Goal: Information Seeking & Learning: Learn about a topic

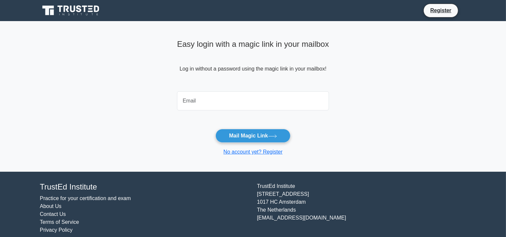
click at [219, 103] on input "email" at bounding box center [253, 100] width 152 height 19
type input "anglinpgj@gmail.com"
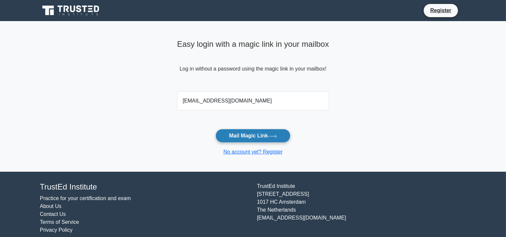
click at [250, 135] on button "Mail Magic Link" at bounding box center [252, 136] width 75 height 14
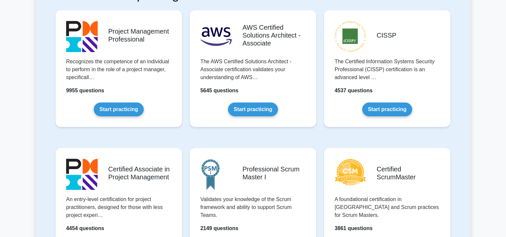
scroll to position [139, 0]
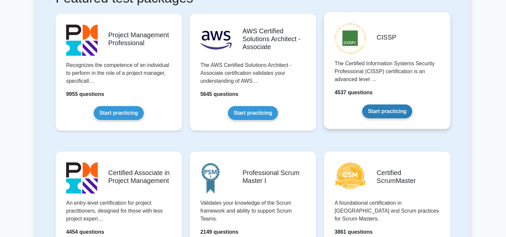
click at [393, 109] on link "Start practicing" at bounding box center [387, 111] width 50 height 14
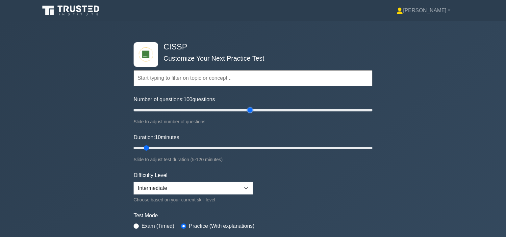
drag, startPoint x: 145, startPoint y: 108, endPoint x: 249, endPoint y: 111, distance: 104.0
type input "100"
click at [249, 111] on input "Number of questions: 100 questions" at bounding box center [253, 110] width 239 height 8
drag, startPoint x: 150, startPoint y: 148, endPoint x: 247, endPoint y: 147, distance: 97.4
type input "60"
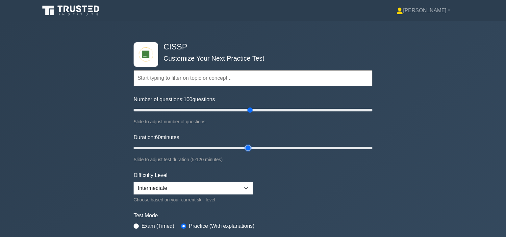
click at [247, 147] on input "Duration: 60 minutes" at bounding box center [253, 148] width 239 height 8
click at [231, 185] on select "Beginner Intermediate Expert" at bounding box center [193, 188] width 119 height 13
select select "expert"
click at [134, 182] on select "Beginner Intermediate Expert" at bounding box center [193, 188] width 119 height 13
click at [277, 203] on form "Topics Security and Risk Management Asset Security Security Architecture and En…" at bounding box center [253, 151] width 239 height 203
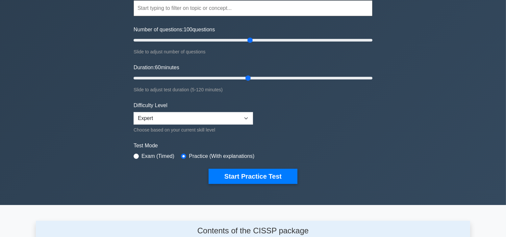
scroll to position [80, 0]
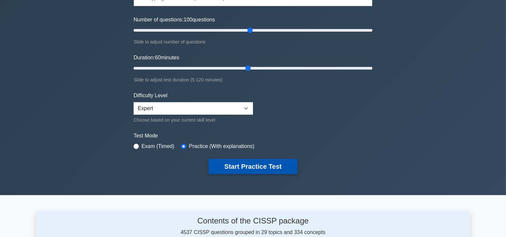
click at [252, 164] on button "Start Practice Test" at bounding box center [253, 166] width 89 height 15
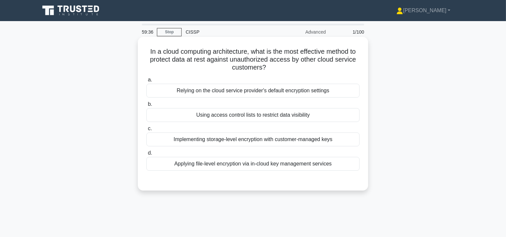
click at [263, 141] on div "Implementing storage-level encryption with customer-managed keys" at bounding box center [252, 139] width 213 height 14
click at [146, 131] on input "c. Implementing storage-level encryption with customer-managed keys" at bounding box center [146, 128] width 0 height 4
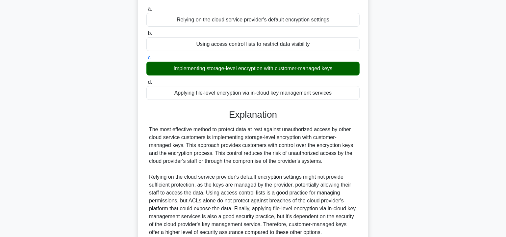
scroll to position [100, 0]
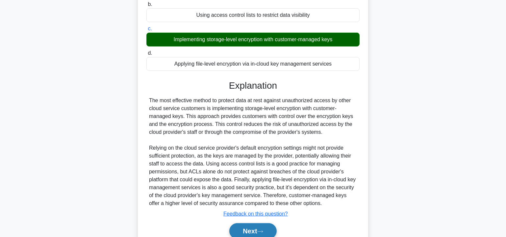
click at [268, 231] on button "Next" at bounding box center [252, 231] width 47 height 16
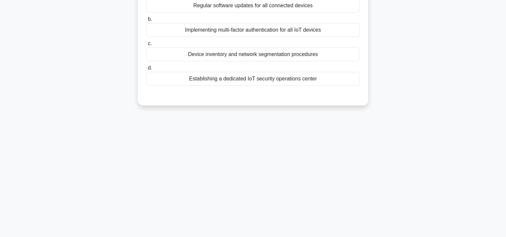
scroll to position [0, 0]
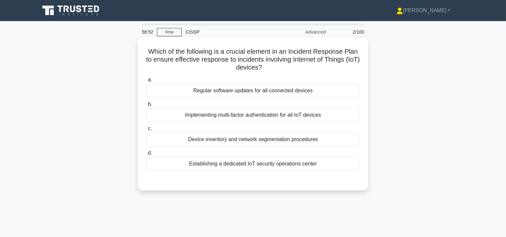
click at [281, 139] on div "Device inventory and network segmentation procedures" at bounding box center [252, 139] width 213 height 14
click at [146, 131] on input "c. Device inventory and network segmentation procedures" at bounding box center [146, 128] width 0 height 4
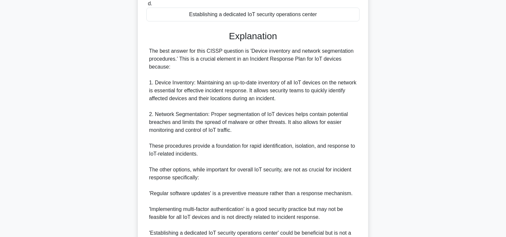
scroll to position [199, 0]
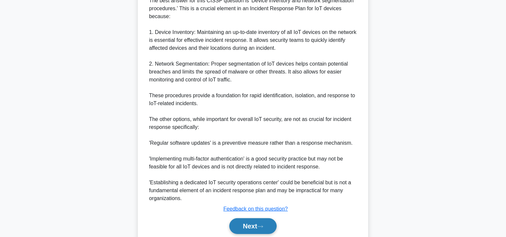
click at [253, 228] on button "Next" at bounding box center [252, 226] width 47 height 16
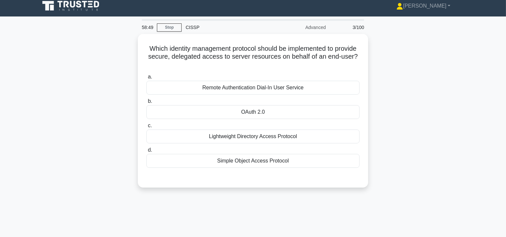
scroll to position [0, 0]
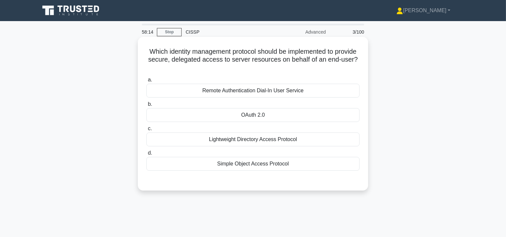
click at [255, 138] on div "Lightweight Directory Access Protocol" at bounding box center [252, 139] width 213 height 14
click at [146, 131] on input "c. Lightweight Directory Access Protocol" at bounding box center [146, 128] width 0 height 4
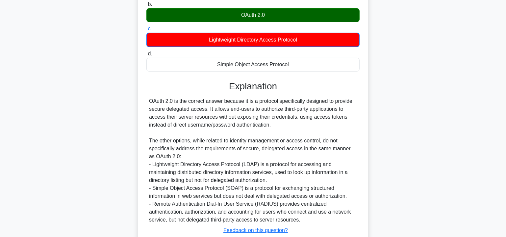
scroll to position [139, 0]
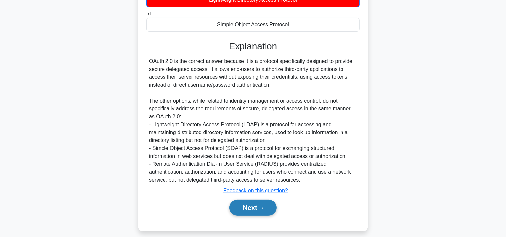
click at [250, 211] on button "Next" at bounding box center [252, 207] width 47 height 16
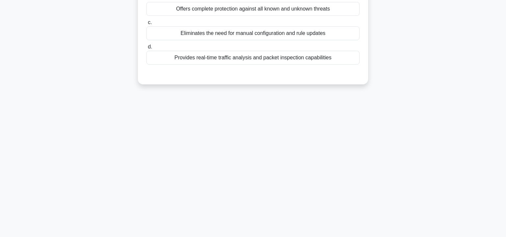
scroll to position [0, 0]
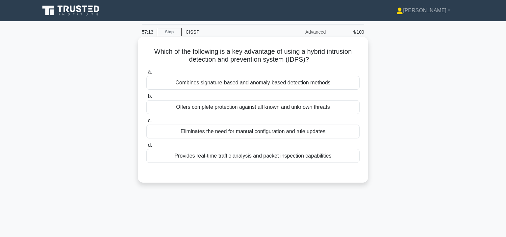
click at [257, 156] on div "Provides real-time traffic analysis and packet inspection capabilities" at bounding box center [252, 156] width 213 height 14
click at [146, 147] on input "d. Provides real-time traffic analysis and packet inspection capabilities" at bounding box center [146, 145] width 0 height 4
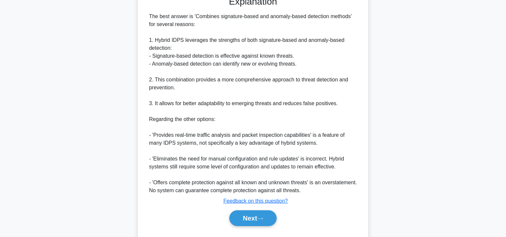
scroll to position [192, 0]
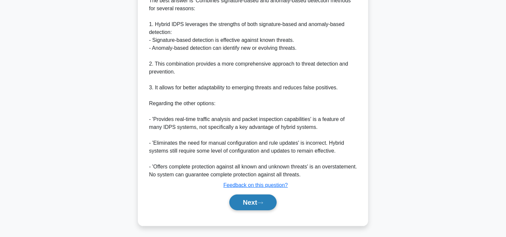
click at [250, 200] on button "Next" at bounding box center [252, 202] width 47 height 16
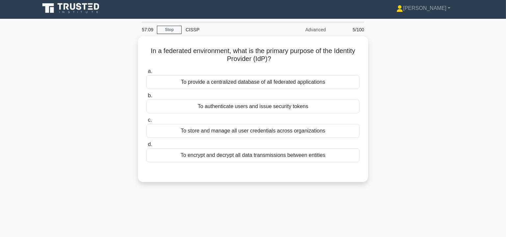
scroll to position [0, 0]
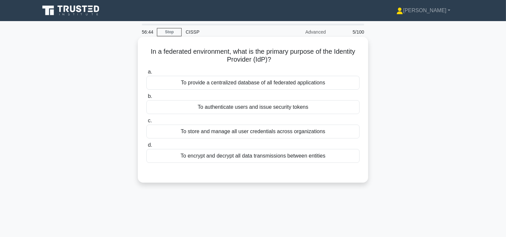
click at [239, 109] on div "To authenticate users and issue security tokens" at bounding box center [252, 107] width 213 height 14
click at [146, 98] on input "b. To authenticate users and issue security tokens" at bounding box center [146, 96] width 0 height 4
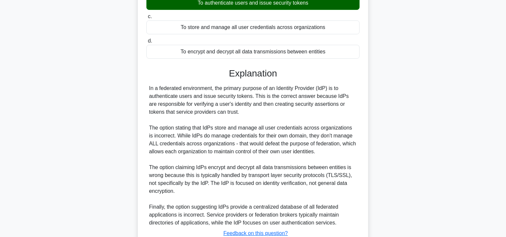
scroll to position [139, 0]
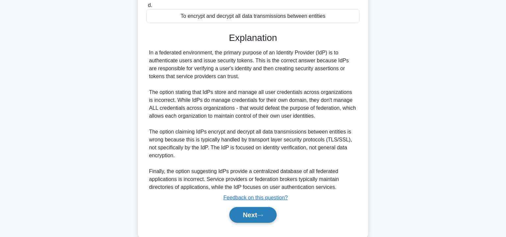
click at [255, 211] on button "Next" at bounding box center [252, 215] width 47 height 16
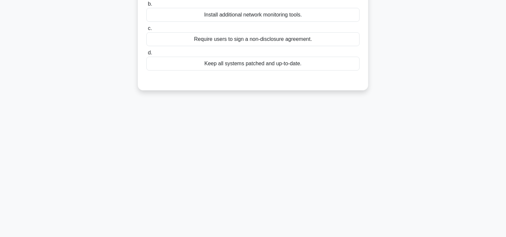
scroll to position [0, 0]
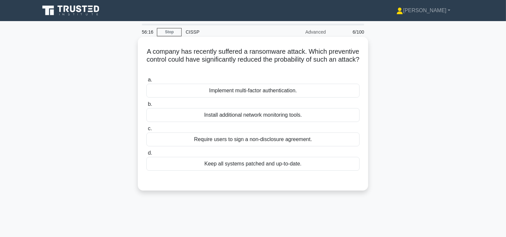
click at [259, 164] on div "Keep all systems patched and up-to-date." at bounding box center [252, 164] width 213 height 14
click at [146, 155] on input "d. Keep all systems patched and up-to-date." at bounding box center [146, 153] width 0 height 4
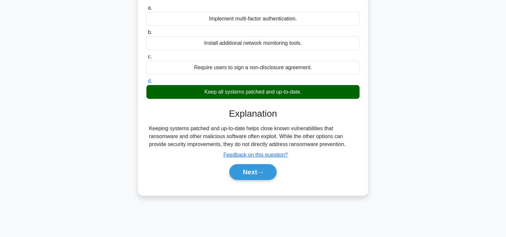
scroll to position [119, 0]
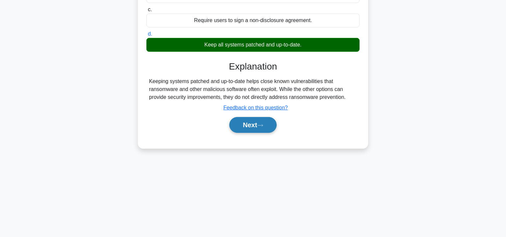
click at [248, 122] on button "Next" at bounding box center [252, 125] width 47 height 16
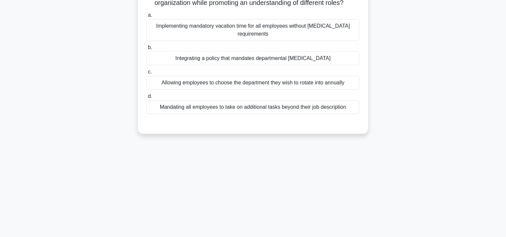
scroll to position [0, 0]
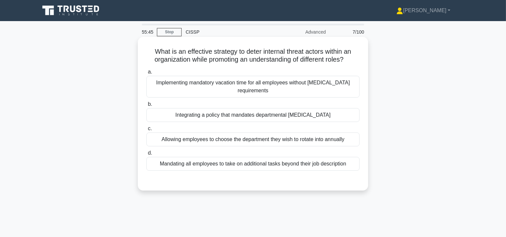
click at [242, 86] on div "Implementing mandatory vacation time for all employees without cross-training r…" at bounding box center [252, 87] width 213 height 22
click at [146, 74] on input "a. Implementing mandatory vacation time for all employees without cross-trainin…" at bounding box center [146, 72] width 0 height 4
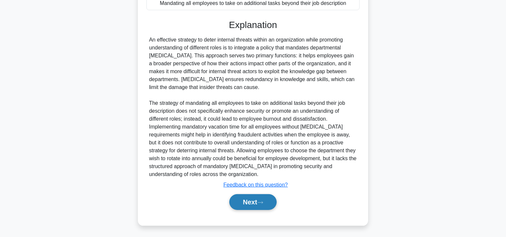
click at [259, 197] on button "Next" at bounding box center [252, 202] width 47 height 16
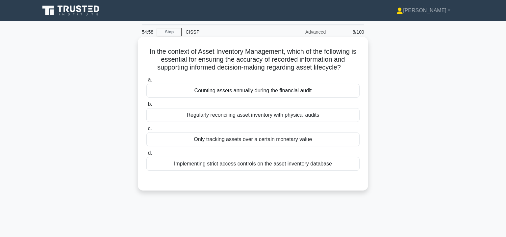
click at [252, 115] on div "Regularly reconciling asset inventory with physical audits" at bounding box center [252, 115] width 213 height 14
click at [146, 106] on input "b. Regularly reconciling asset inventory with physical audits" at bounding box center [146, 104] width 0 height 4
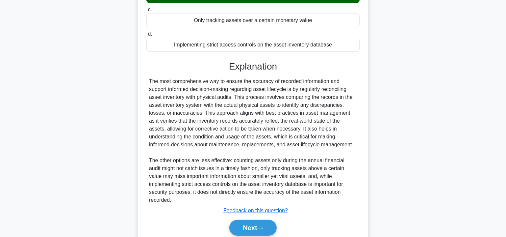
scroll to position [119, 0]
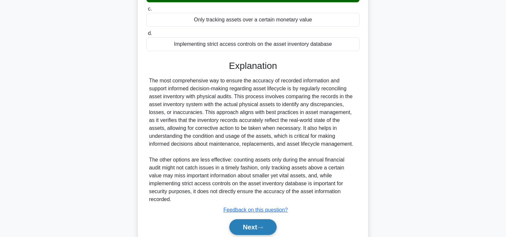
click at [262, 219] on button "Next" at bounding box center [252, 227] width 47 height 16
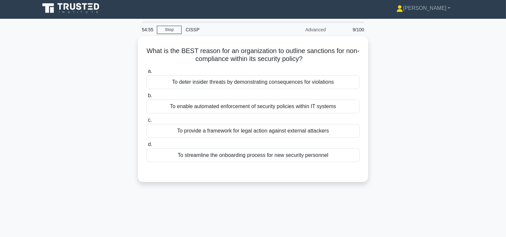
scroll to position [0, 0]
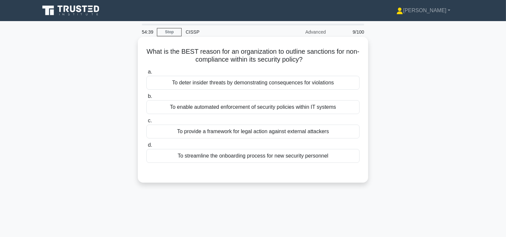
click at [229, 84] on div "To deter insider threats by demonstrating consequences for violations" at bounding box center [252, 83] width 213 height 14
click at [146, 74] on input "a. To deter insider threats by demonstrating consequences for violations" at bounding box center [146, 72] width 0 height 4
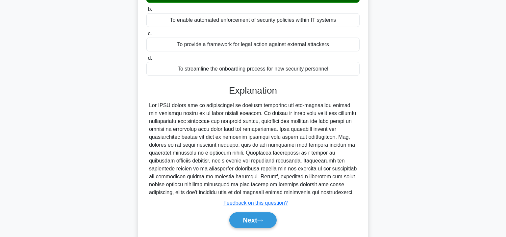
scroll to position [119, 0]
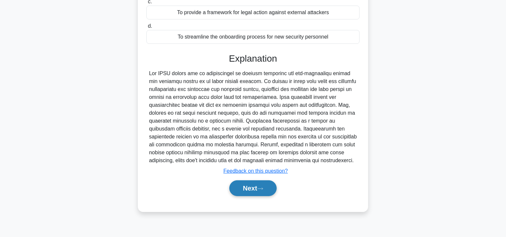
click at [261, 187] on icon at bounding box center [260, 189] width 6 height 4
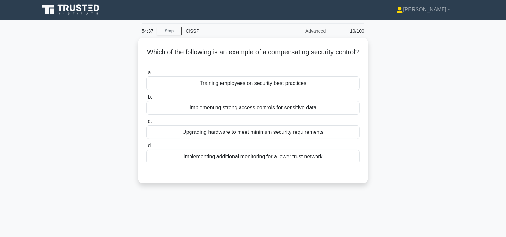
scroll to position [0, 0]
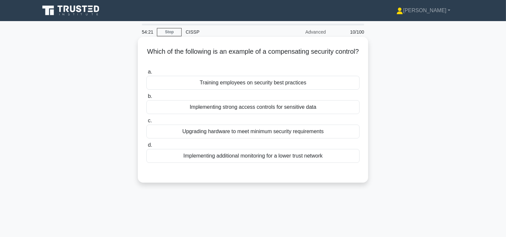
click at [297, 153] on div "Implementing additional monitoring for a lower trust network" at bounding box center [252, 156] width 213 height 14
click at [146, 147] on input "d. Implementing additional monitoring for a lower trust network" at bounding box center [146, 145] width 0 height 4
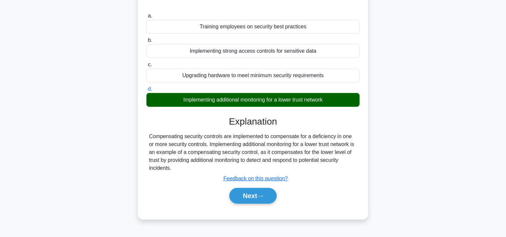
scroll to position [100, 0]
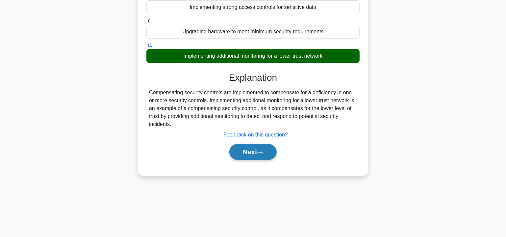
click at [249, 149] on button "Next" at bounding box center [252, 152] width 47 height 16
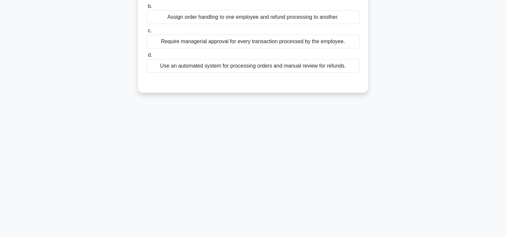
scroll to position [0, 0]
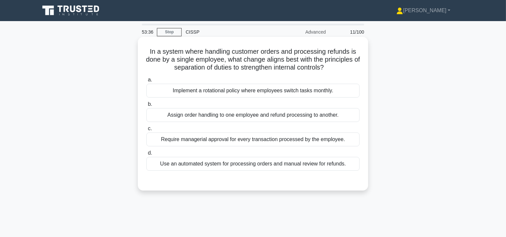
click at [209, 114] on div "Assign order handling to one employee and refund processing to another." at bounding box center [252, 115] width 213 height 14
click at [146, 106] on input "b. Assign order handling to one employee and refund processing to another." at bounding box center [146, 104] width 0 height 4
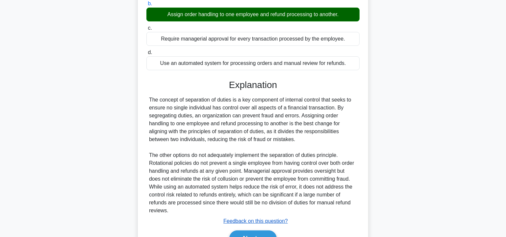
scroll to position [136, 0]
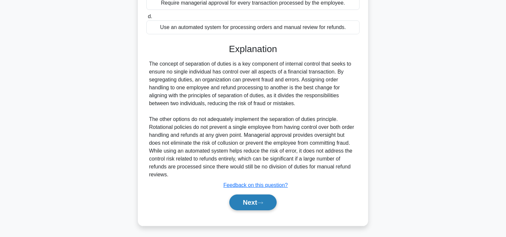
click at [263, 202] on icon at bounding box center [260, 203] width 6 height 4
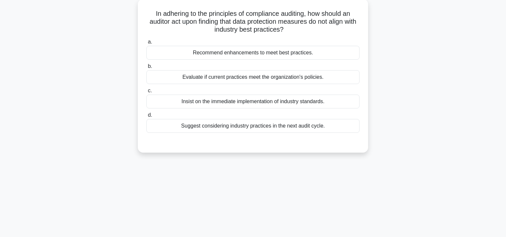
scroll to position [19, 0]
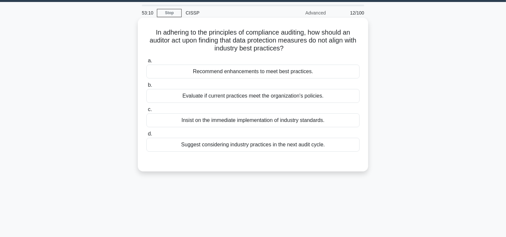
click at [255, 70] on div "Recommend enhancements to meet best practices." at bounding box center [252, 71] width 213 height 14
click at [146, 63] on input "a. Recommend enhancements to meet best practices." at bounding box center [146, 61] width 0 height 4
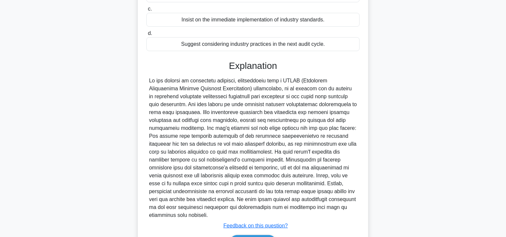
scroll to position [152, 0]
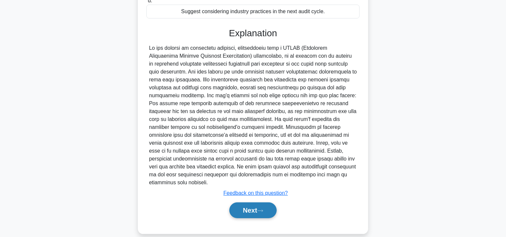
click at [264, 202] on button "Next" at bounding box center [252, 210] width 47 height 16
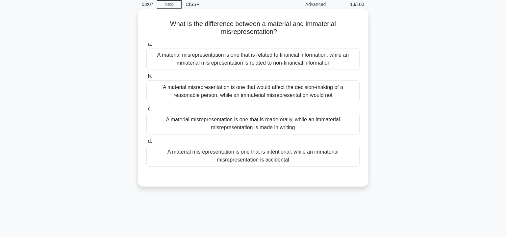
scroll to position [19, 0]
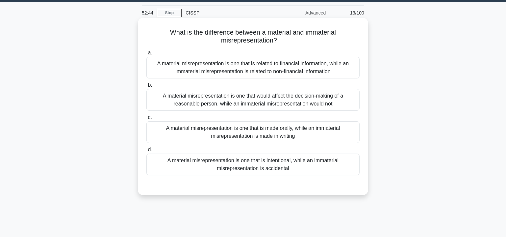
drag, startPoint x: 168, startPoint y: 31, endPoint x: 355, endPoint y: 167, distance: 230.9
click at [355, 167] on div "What is the difference between a material and immaterial misrepresentation? .sp…" at bounding box center [252, 106] width 225 height 172
copy div "What is the difference between a material and immaterial misrepresentation? .sp…"
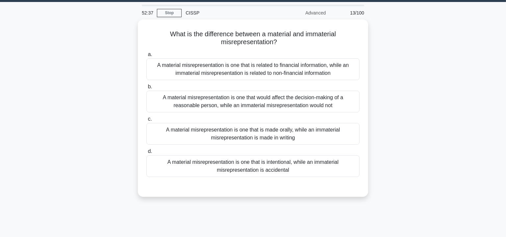
click at [404, 86] on div "What is the difference between a material and immaterial misrepresentation? .sp…" at bounding box center [253, 111] width 434 height 185
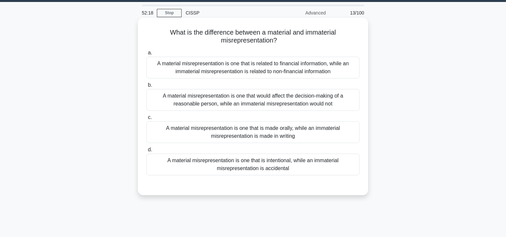
click at [299, 100] on div "A material misrepresentation is one that would affect the decision-making of a …" at bounding box center [252, 100] width 213 height 22
click at [146, 87] on input "b. A material misrepresentation is one that would affect the decision-making of…" at bounding box center [146, 85] width 0 height 4
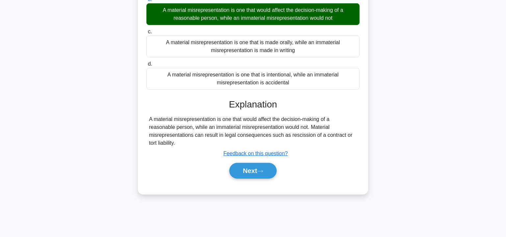
scroll to position [119, 0]
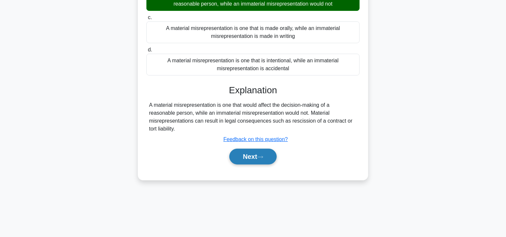
click at [257, 155] on button "Next" at bounding box center [252, 156] width 47 height 16
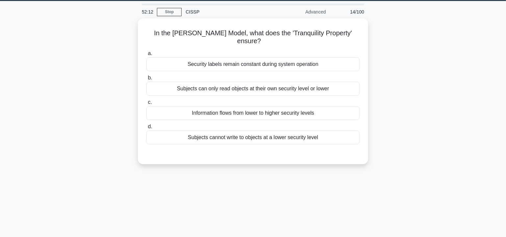
scroll to position [19, 0]
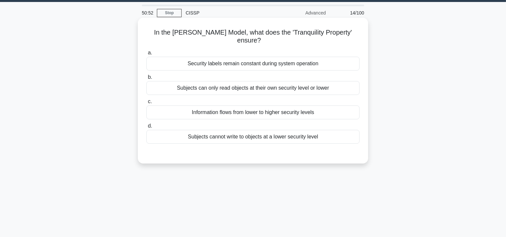
click at [237, 88] on div "Subjects can only read objects at their own security level or lower" at bounding box center [252, 88] width 213 height 14
click at [146, 79] on input "b. Subjects can only read objects at their own security level or lower" at bounding box center [146, 77] width 0 height 4
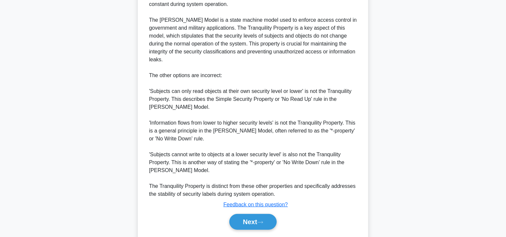
scroll to position [216, 0]
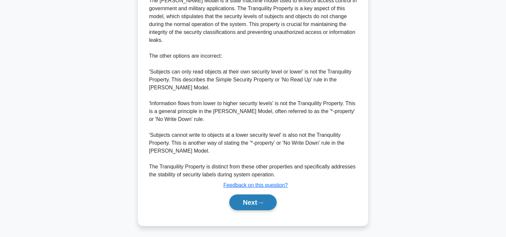
click at [261, 203] on icon at bounding box center [260, 203] width 6 height 4
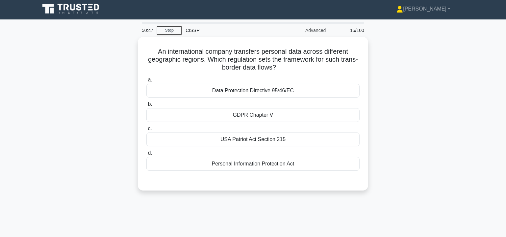
scroll to position [0, 0]
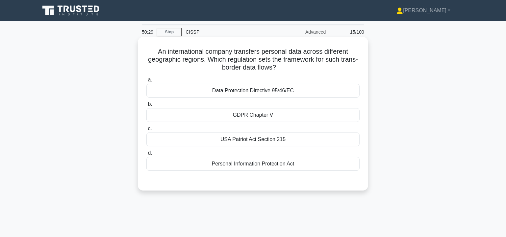
click at [260, 115] on div "GDPR Chapter V" at bounding box center [252, 115] width 213 height 14
click at [146, 106] on input "b. GDPR Chapter V" at bounding box center [146, 104] width 0 height 4
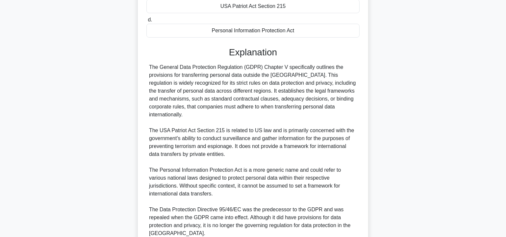
scroll to position [191, 0]
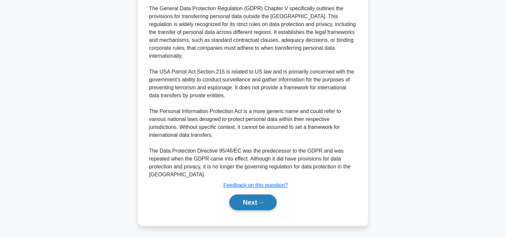
click at [251, 205] on button "Next" at bounding box center [252, 202] width 47 height 16
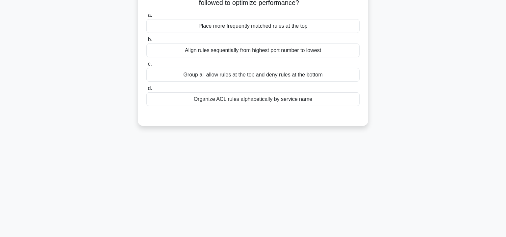
scroll to position [0, 0]
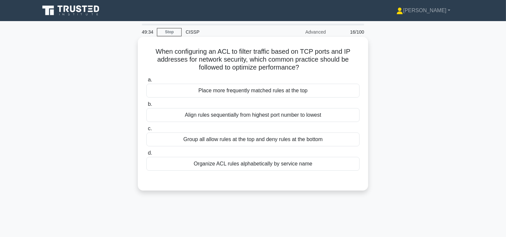
click at [237, 92] on div "Place more frequently matched rules at the top" at bounding box center [252, 91] width 213 height 14
click at [146, 82] on input "a. Place more frequently matched rules at the top" at bounding box center [146, 80] width 0 height 4
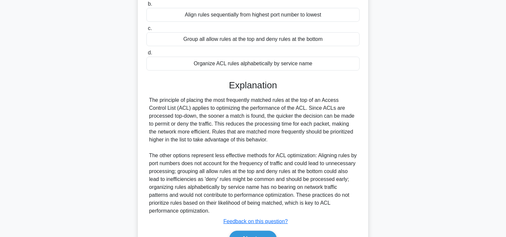
scroll to position [136, 0]
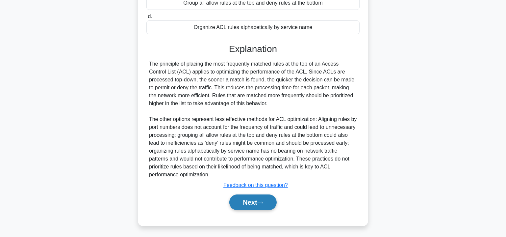
click at [252, 201] on button "Next" at bounding box center [252, 202] width 47 height 16
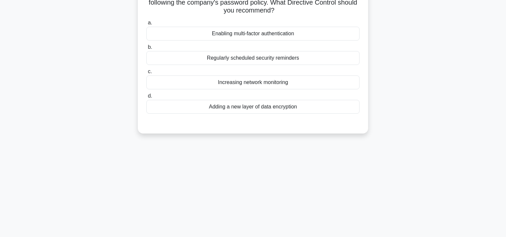
scroll to position [19, 0]
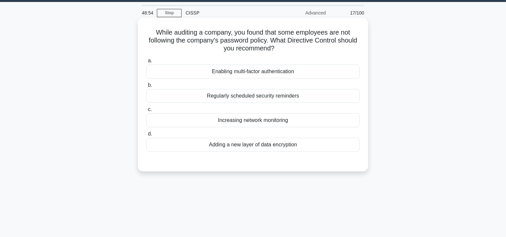
click at [233, 71] on div "Enabling multi-factor authentication" at bounding box center [252, 71] width 213 height 14
click at [146, 63] on input "a. Enabling multi-factor authentication" at bounding box center [146, 61] width 0 height 4
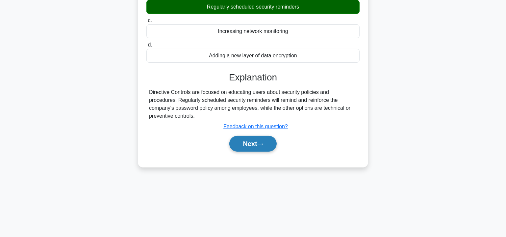
scroll to position [119, 0]
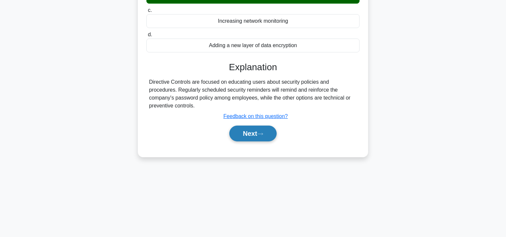
click at [254, 130] on button "Next" at bounding box center [252, 133] width 47 height 16
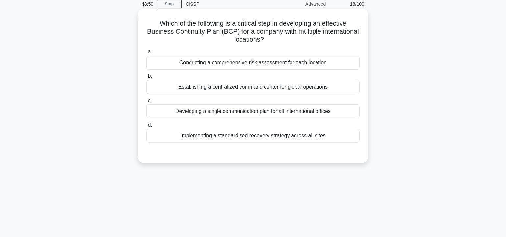
scroll to position [0, 0]
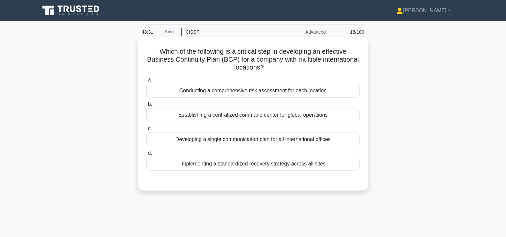
click at [293, 92] on div "Conducting a comprehensive risk assessment for each location" at bounding box center [252, 91] width 213 height 14
click at [146, 82] on input "a. Conducting a comprehensive risk assessment for each location" at bounding box center [146, 80] width 0 height 4
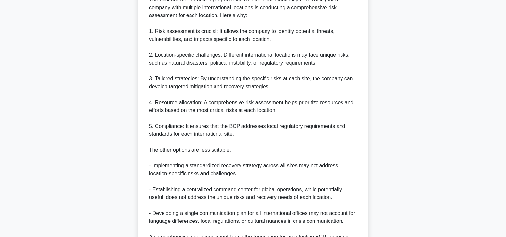
scroll to position [239, 0]
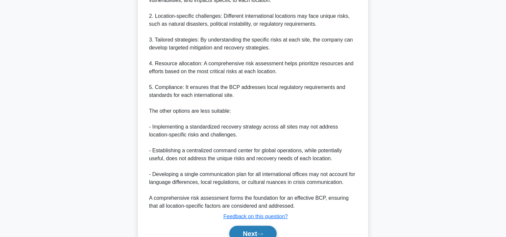
click at [252, 232] on button "Next" at bounding box center [252, 233] width 47 height 16
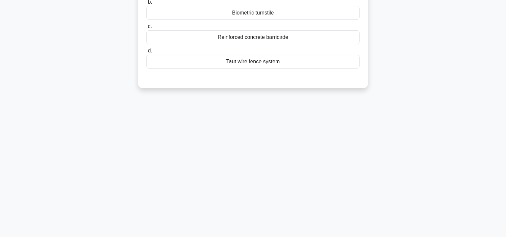
scroll to position [0, 0]
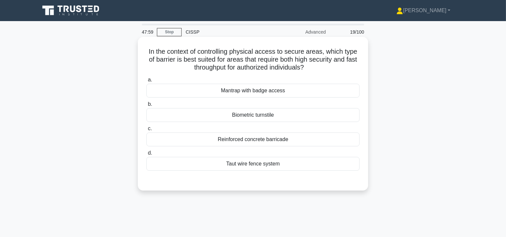
click at [248, 115] on div "Biometric turnstile" at bounding box center [252, 115] width 213 height 14
click at [146, 106] on input "b. Biometric turnstile" at bounding box center [146, 104] width 0 height 4
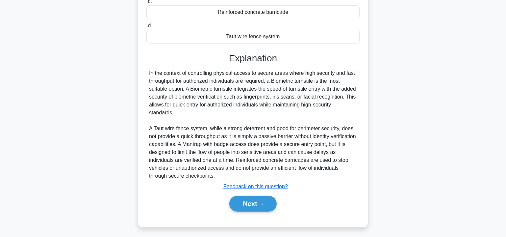
scroll to position [128, 0]
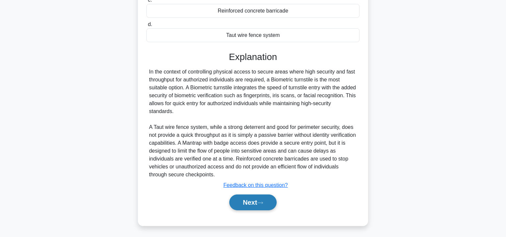
click at [252, 200] on button "Next" at bounding box center [252, 202] width 47 height 16
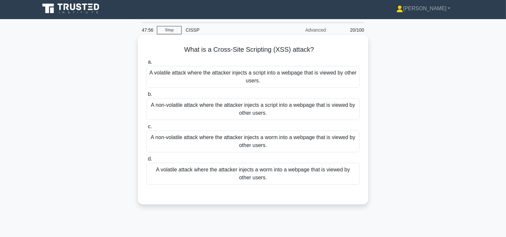
scroll to position [0, 0]
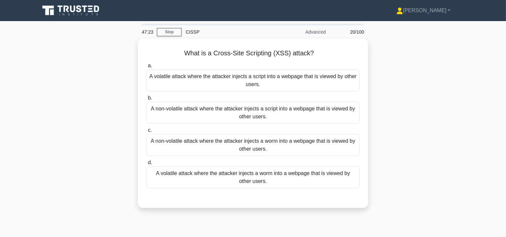
drag, startPoint x: 179, startPoint y: 52, endPoint x: 396, endPoint y: 184, distance: 254.2
click at [396, 184] on div "What is a Cross-Site Scripting (XSS) attack? .spinner_0XTQ{transform-origin:cen…" at bounding box center [253, 126] width 434 height 177
copy div "What is a Cross-Site Scripting (XSS) attack? .spinner_0XTQ{transform-origin:cen…"
click at [430, 96] on div "What is a Cross-Site Scripting (XSS) attack? .spinner_0XTQ{transform-origin:cen…" at bounding box center [253, 126] width 434 height 177
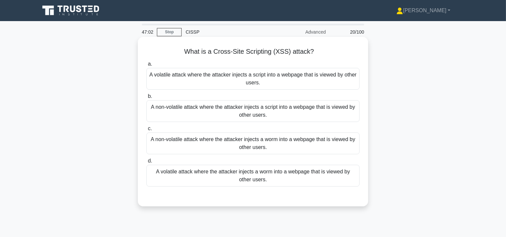
click at [225, 79] on div "A volatile attack where the attacker injects a script into a webpage that is vi…" at bounding box center [252, 79] width 213 height 22
click at [146, 66] on input "a. A volatile attack where the attacker injects a script into a webpage that is…" at bounding box center [146, 64] width 0 height 4
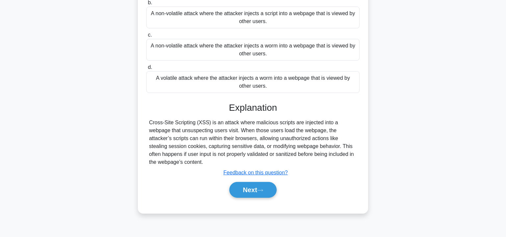
scroll to position [119, 0]
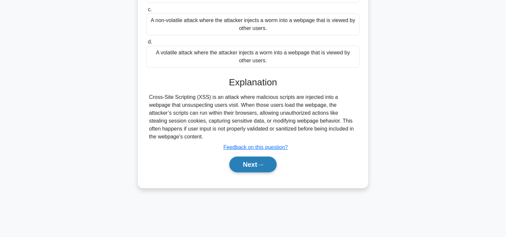
click at [257, 158] on button "Next" at bounding box center [252, 164] width 47 height 16
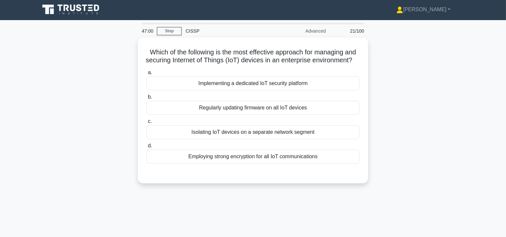
scroll to position [0, 0]
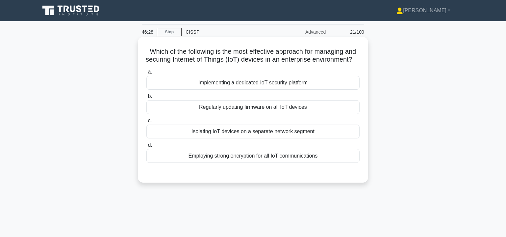
click at [290, 138] on div "Isolating IoT devices on a separate network segment" at bounding box center [252, 131] width 213 height 14
click at [146, 123] on input "c. Isolating IoT devices on a separate network segment" at bounding box center [146, 120] width 0 height 4
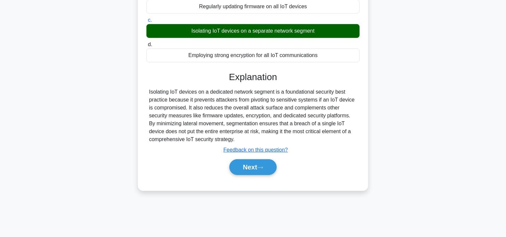
scroll to position [119, 0]
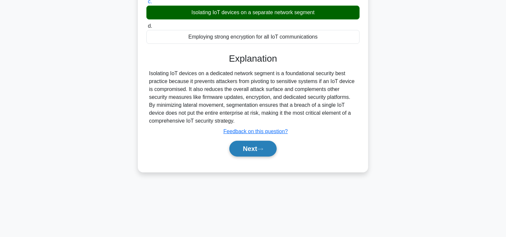
click at [253, 155] on button "Next" at bounding box center [252, 148] width 47 height 16
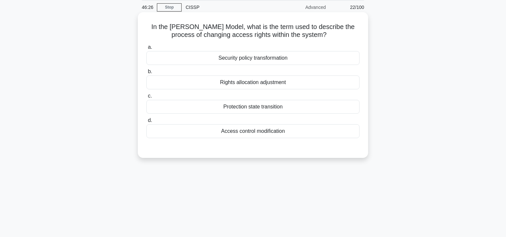
scroll to position [0, 0]
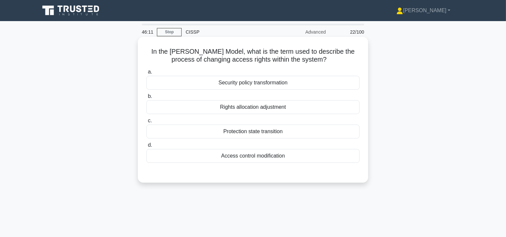
drag, startPoint x: 145, startPoint y: 51, endPoint x: 344, endPoint y: 159, distance: 226.2
click at [344, 159] on div "In the Harrison-Ruzzo-Ullman Model, what is the term used to describe the proce…" at bounding box center [252, 109] width 225 height 140
copy div "In the Harrison-Ruzzo-Ullman Model, what is the term used to describe the proce…"
click at [262, 131] on div "Protection state transition" at bounding box center [252, 131] width 213 height 14
click at [146, 123] on input "c. Protection state transition" at bounding box center [146, 120] width 0 height 4
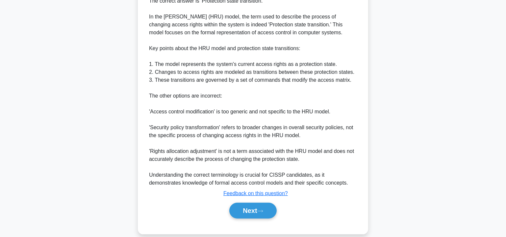
scroll to position [199, 0]
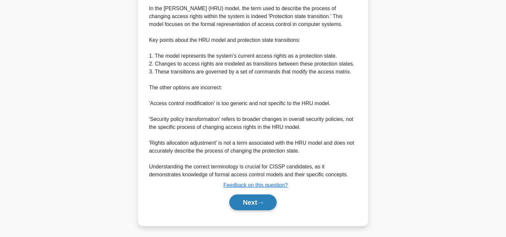
click at [248, 199] on button "Next" at bounding box center [252, 202] width 47 height 16
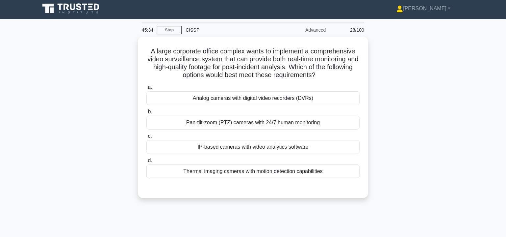
scroll to position [0, 0]
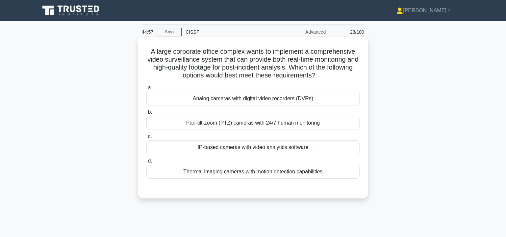
click at [219, 146] on div "IP-based cameras with video analytics software" at bounding box center [252, 147] width 213 height 14
click at [146, 139] on input "c. IP-based cameras with video analytics software" at bounding box center [146, 136] width 0 height 4
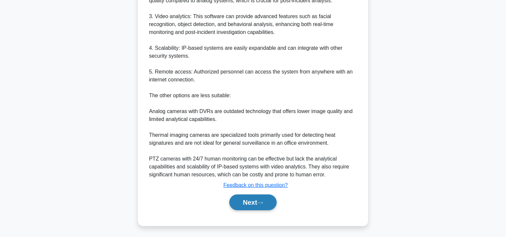
click at [256, 203] on button "Next" at bounding box center [252, 202] width 47 height 16
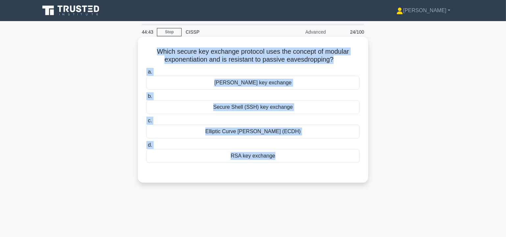
drag, startPoint x: 155, startPoint y: 51, endPoint x: 354, endPoint y: 177, distance: 235.6
click at [354, 177] on div "Which secure key exchange protocol uses the concept of modular exponentiation a…" at bounding box center [252, 109] width 225 height 140
copy div "Which secure key exchange protocol uses the concept of modular exponentiation a…"
click at [247, 81] on div "Diffie-Hellman key exchange" at bounding box center [252, 83] width 213 height 14
click at [146, 74] on input "a. Diffie-Hellman key exchange" at bounding box center [146, 72] width 0 height 4
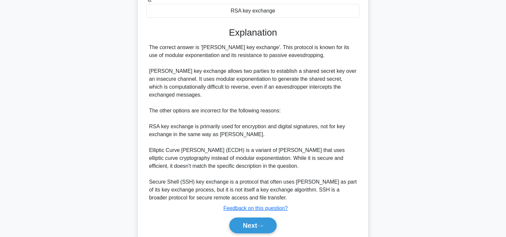
scroll to position [168, 0]
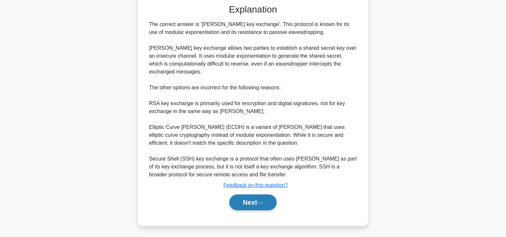
click at [269, 201] on button "Next" at bounding box center [252, 202] width 47 height 16
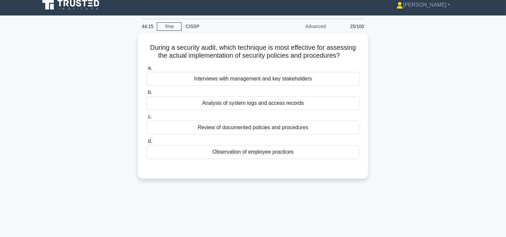
scroll to position [0, 0]
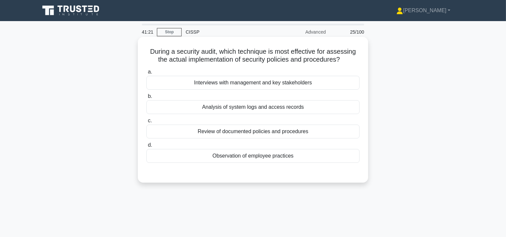
click at [238, 106] on div "Analysis of system logs and access records" at bounding box center [252, 107] width 213 height 14
click at [146, 98] on input "b. Analysis of system logs and access records" at bounding box center [146, 96] width 0 height 4
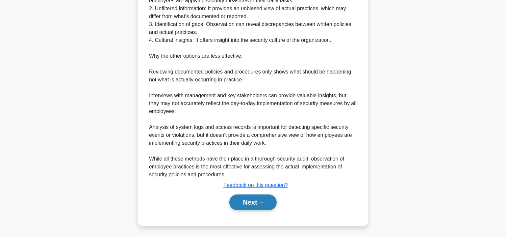
click at [263, 201] on icon at bounding box center [260, 203] width 6 height 4
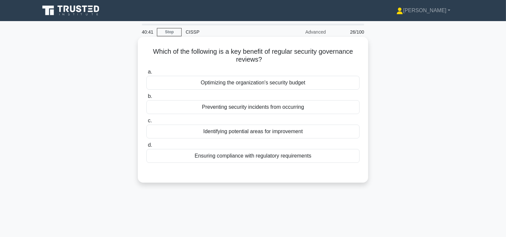
click at [269, 155] on div "Ensuring compliance with regulatory requirements" at bounding box center [252, 156] width 213 height 14
click at [146, 147] on input "d. Ensuring compliance with regulatory requirements" at bounding box center [146, 145] width 0 height 4
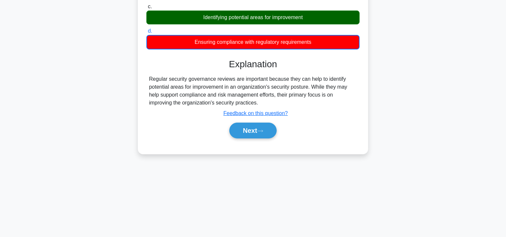
scroll to position [119, 0]
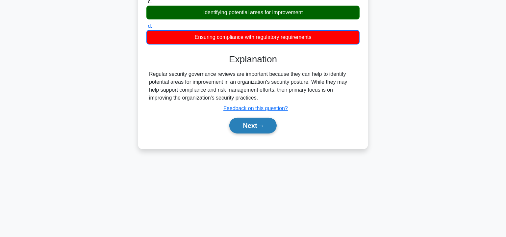
click at [266, 129] on button "Next" at bounding box center [252, 125] width 47 height 16
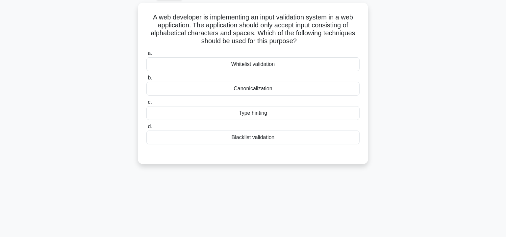
scroll to position [0, 0]
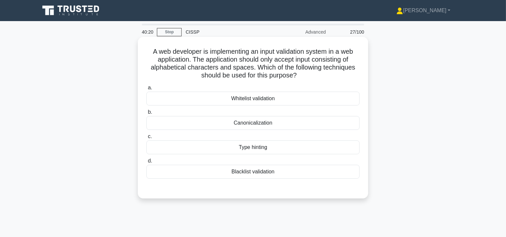
click at [258, 121] on div "Canonicalization" at bounding box center [252, 123] width 213 height 14
click at [146, 114] on input "b. Canonicalization" at bounding box center [146, 112] width 0 height 4
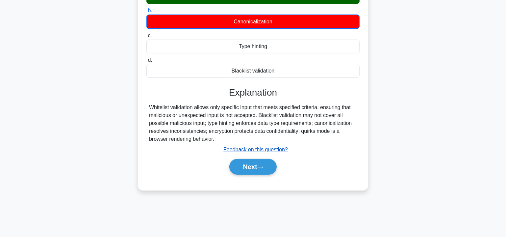
scroll to position [119, 0]
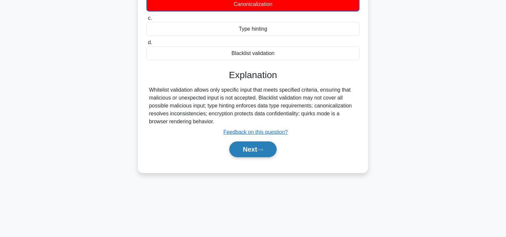
click at [247, 143] on button "Next" at bounding box center [252, 149] width 47 height 16
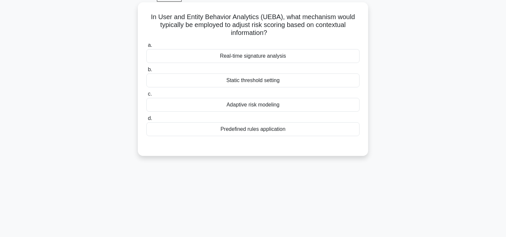
scroll to position [0, 0]
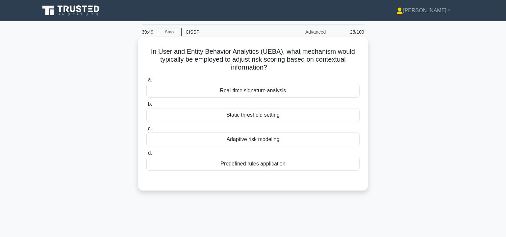
click at [260, 91] on div "Real-time signature analysis" at bounding box center [252, 91] width 213 height 14
click at [146, 82] on input "a. Real-time signature analysis" at bounding box center [146, 80] width 0 height 4
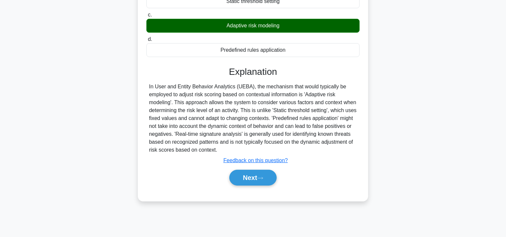
scroll to position [119, 0]
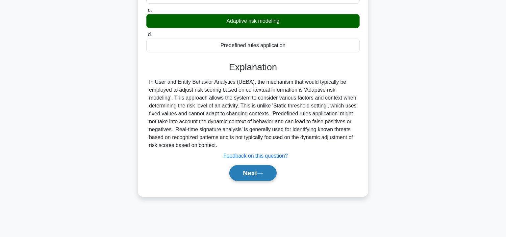
click at [250, 170] on button "Next" at bounding box center [252, 173] width 47 height 16
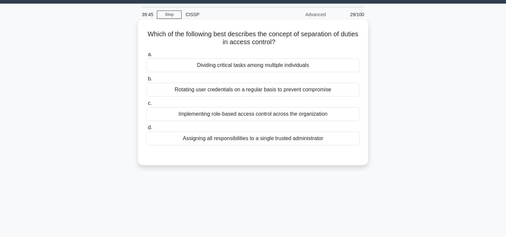
scroll to position [0, 0]
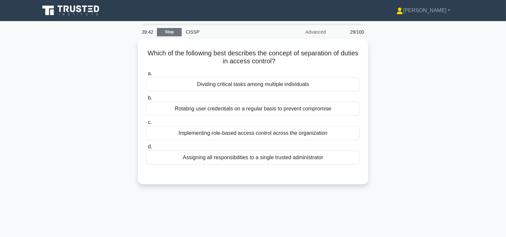
click at [170, 33] on link "Stop" at bounding box center [169, 32] width 25 height 8
